Goal: Task Accomplishment & Management: Manage account settings

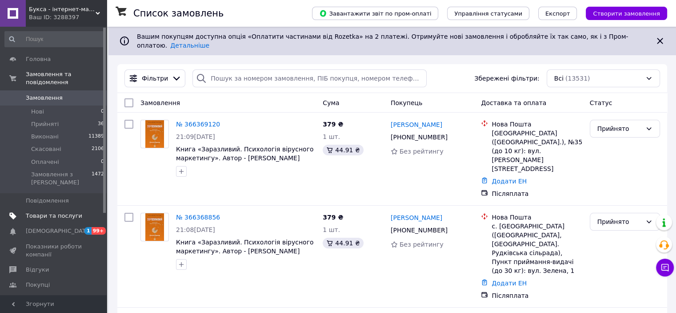
click at [41, 212] on span "Товари та послуги" at bounding box center [54, 216] width 56 height 8
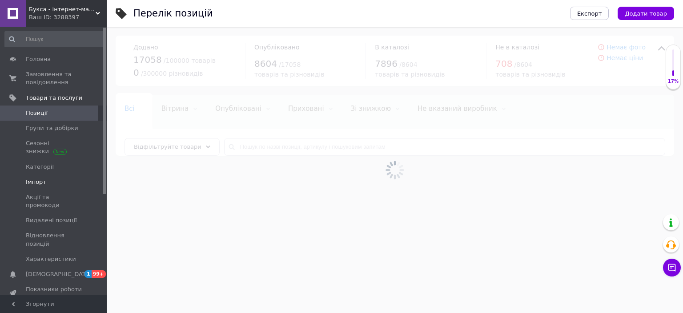
click at [40, 179] on span "Імпорт" at bounding box center [36, 182] width 20 height 8
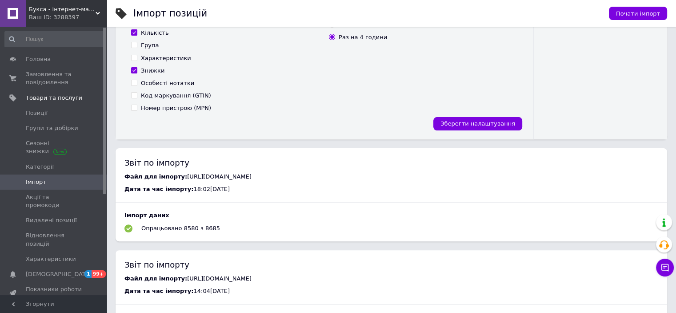
scroll to position [311, 0]
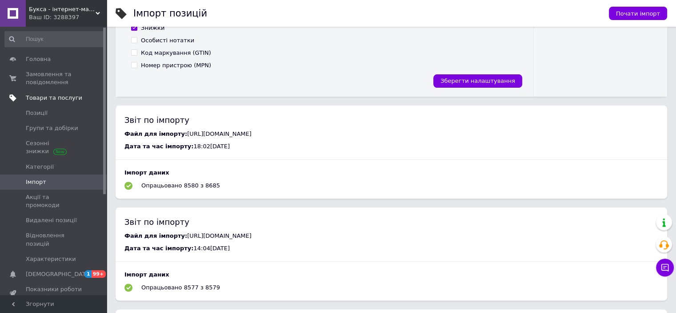
click at [48, 97] on span "Товари та послуги" at bounding box center [54, 98] width 56 height 8
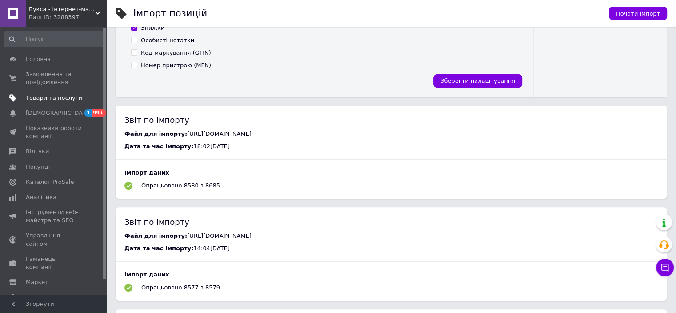
click at [43, 95] on span "Товари та послуги" at bounding box center [54, 98] width 56 height 8
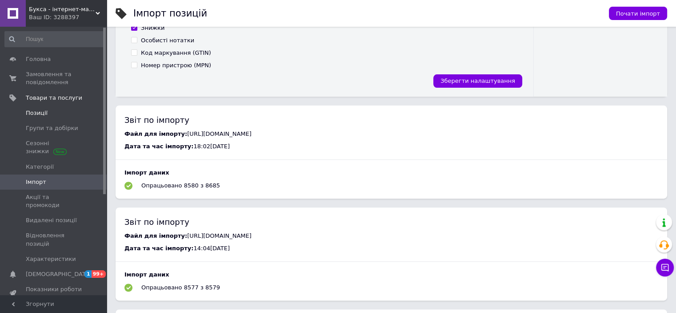
click at [40, 110] on span "Позиції" at bounding box center [37, 113] width 22 height 8
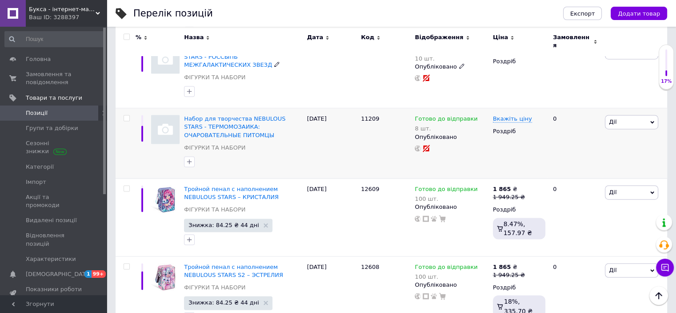
scroll to position [1471, 0]
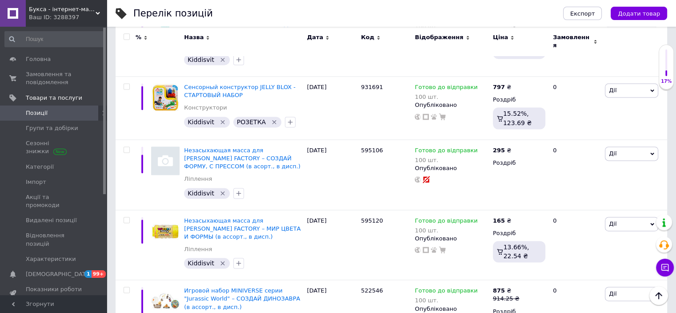
scroll to position [1340, 0]
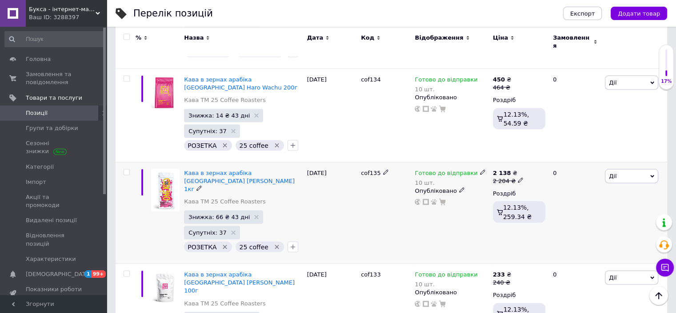
scroll to position [1655, 0]
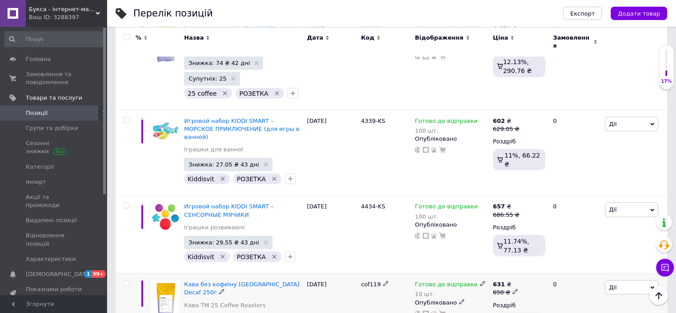
scroll to position [1615, 0]
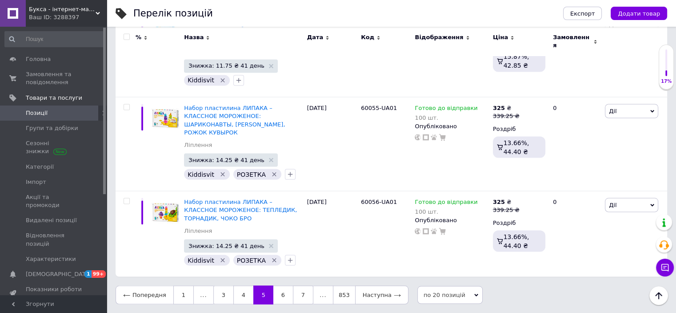
scroll to position [1549, 0]
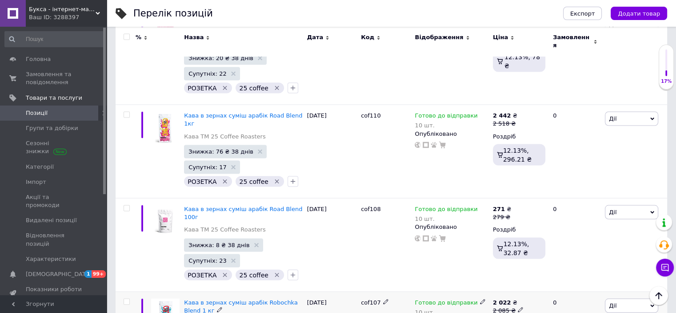
scroll to position [1655, 0]
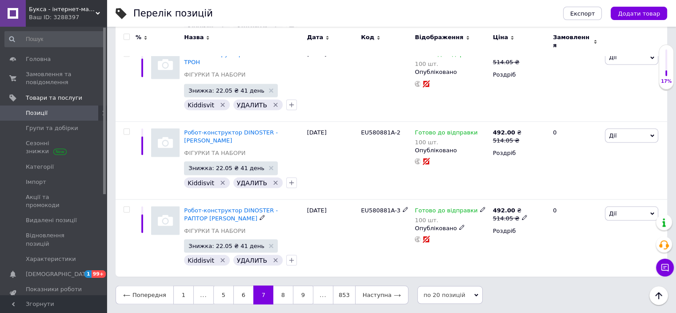
scroll to position [1561, 0]
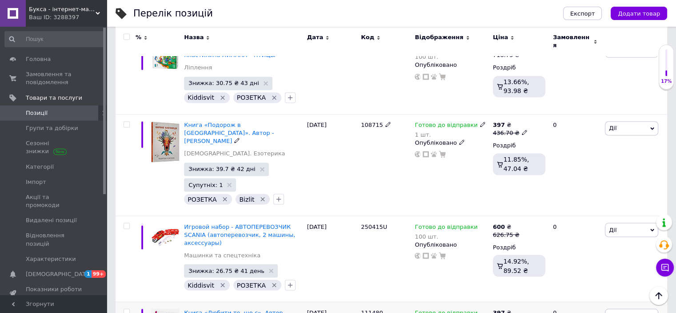
scroll to position [1557, 0]
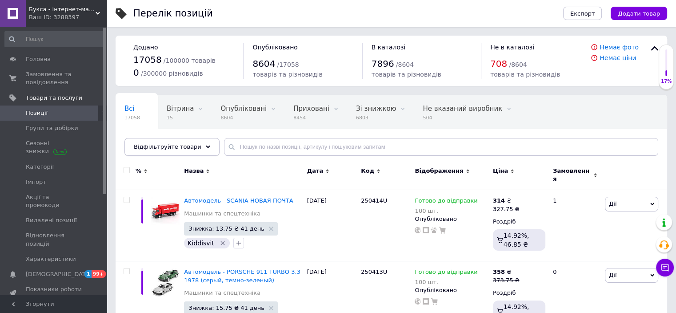
click at [192, 145] on div "Відфільтруйте товари" at bounding box center [171, 147] width 95 height 18
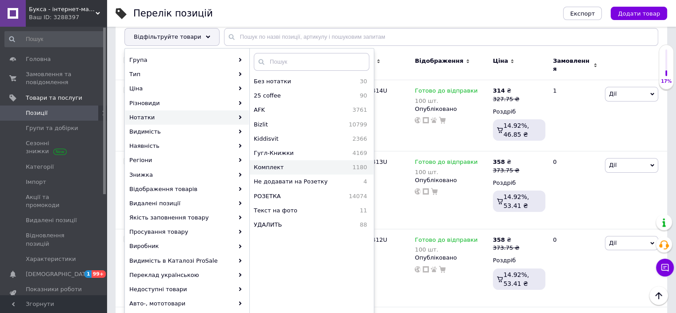
scroll to position [89, 0]
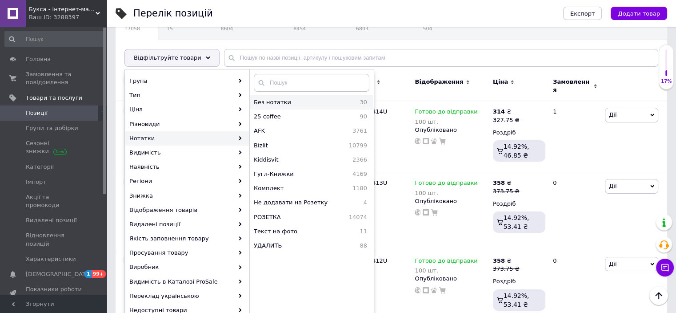
click at [292, 101] on span "Без нотатки" at bounding box center [297, 102] width 86 height 8
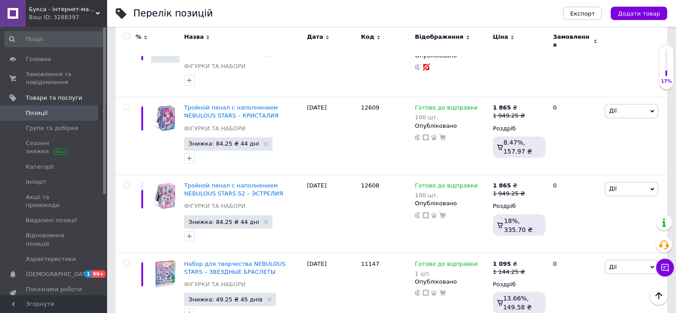
scroll to position [1486, 0]
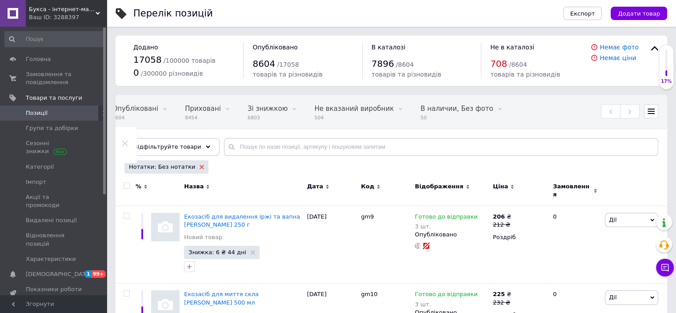
click at [200, 165] on icon at bounding box center [202, 167] width 4 height 4
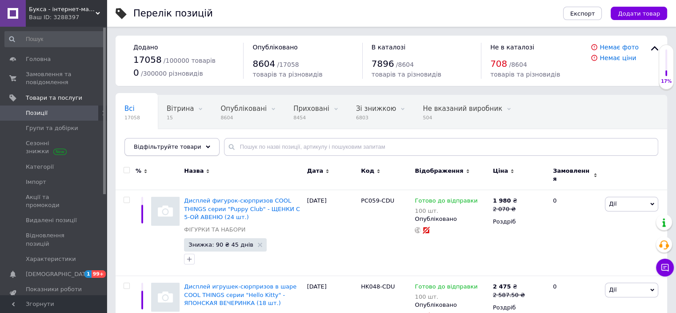
click at [193, 151] on div "Відфільтруйте товари" at bounding box center [171, 147] width 95 height 18
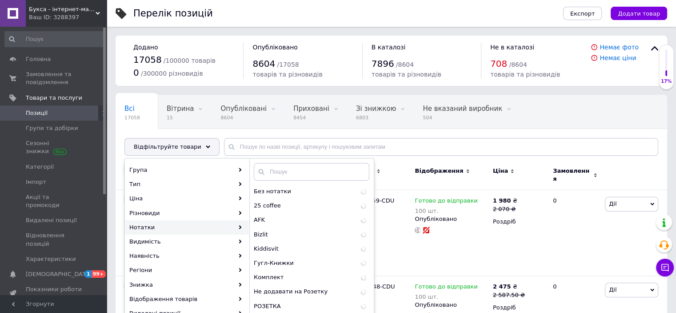
click at [203, 231] on div "Нотатки" at bounding box center [187, 227] width 124 height 14
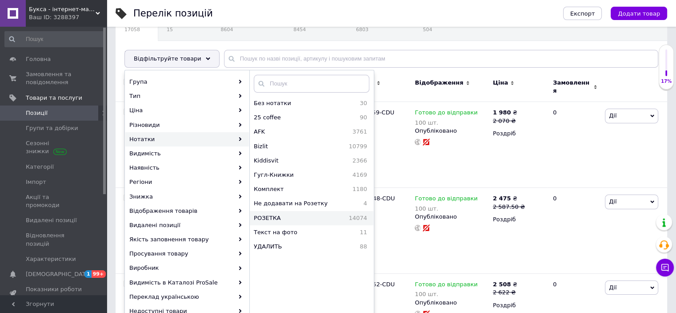
scroll to position [89, 0]
click at [276, 143] on span "Bizlit" at bounding box center [275, 145] width 43 height 8
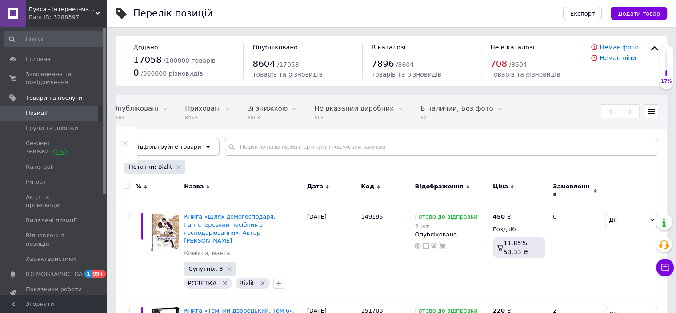
click at [198, 150] on div "Відфільтруйте товари" at bounding box center [171, 147] width 95 height 18
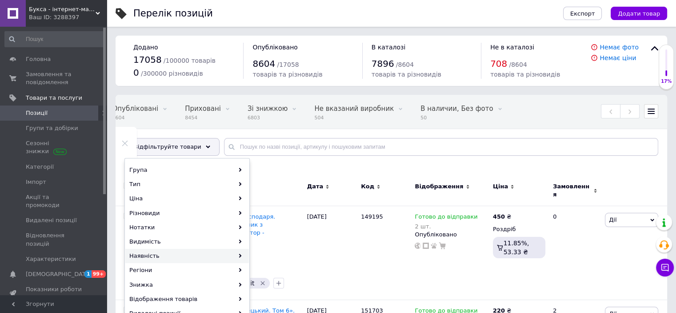
click at [204, 255] on div "Наявність" at bounding box center [187, 256] width 124 height 14
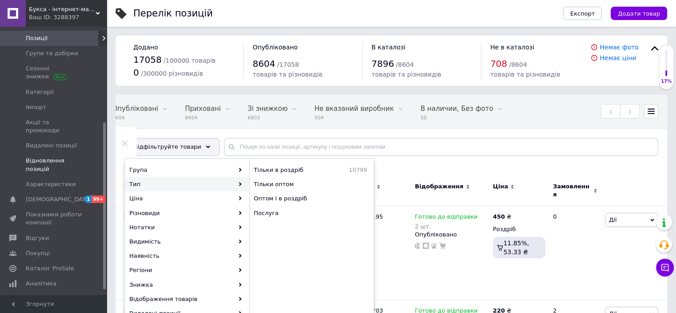
scroll to position [162, 0]
